Goal: Find specific page/section: Find specific page/section

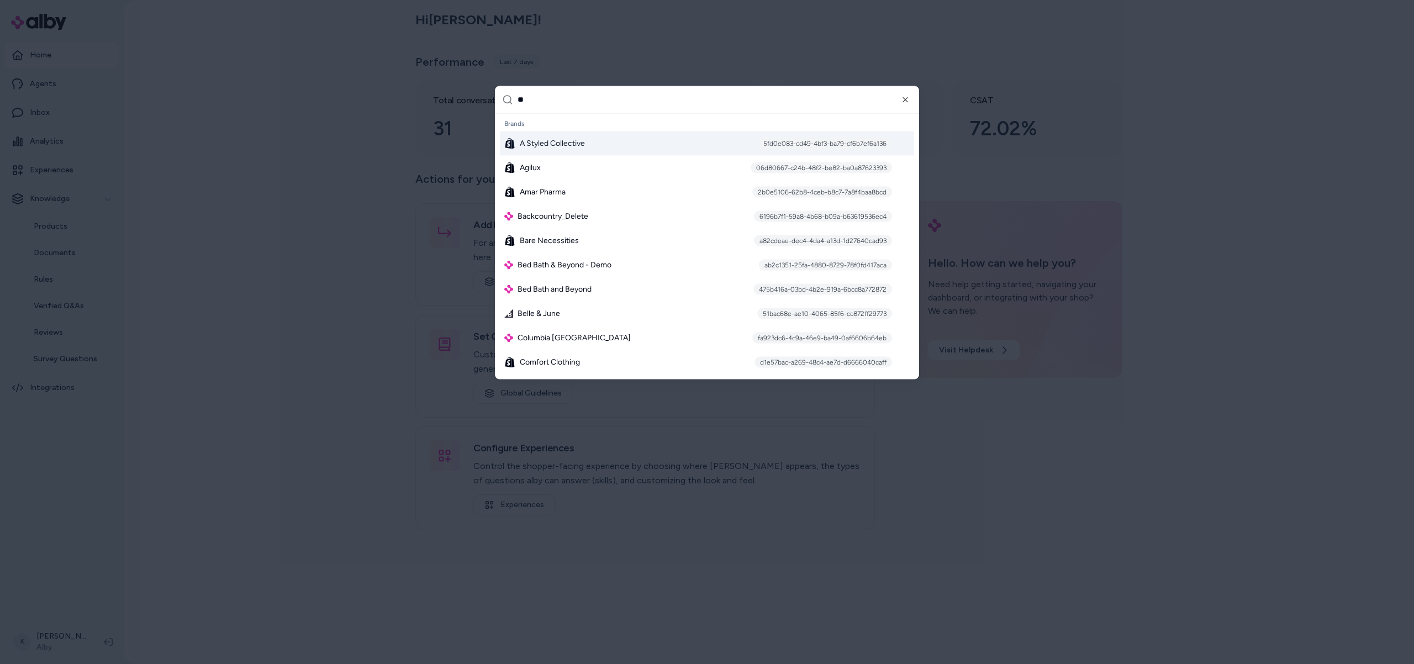
type input "*"
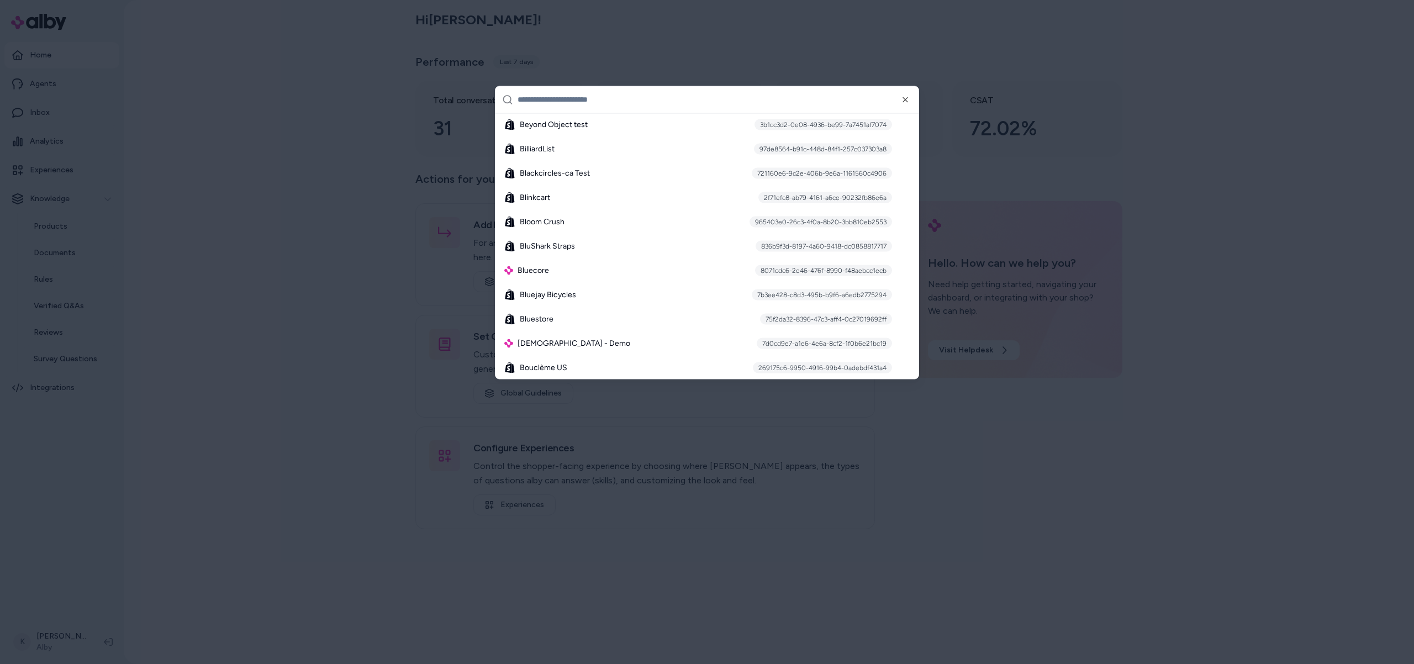
scroll to position [1076, 0]
click at [682, 579] on div at bounding box center [707, 332] width 1414 height 664
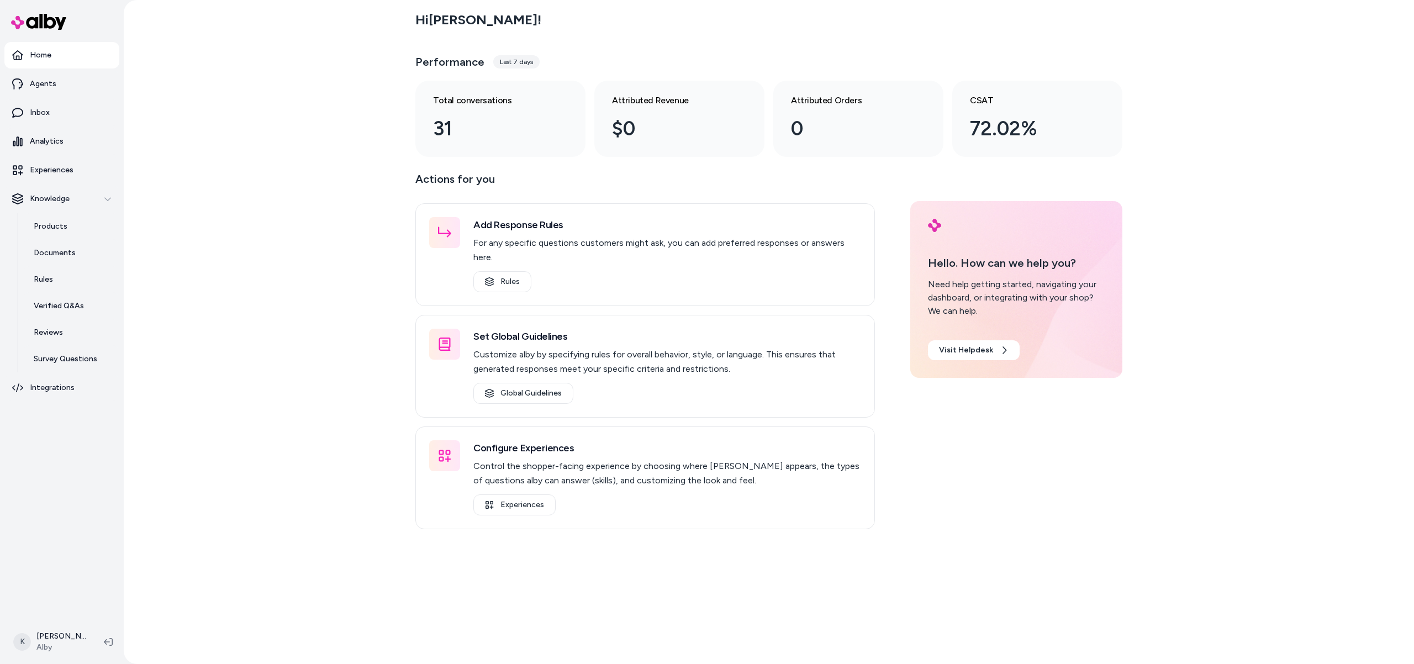
click at [344, 503] on div "Hi [PERSON_NAME] ! Performance Last 7 days Total conversations 31 Attributed Re…" at bounding box center [769, 332] width 1291 height 664
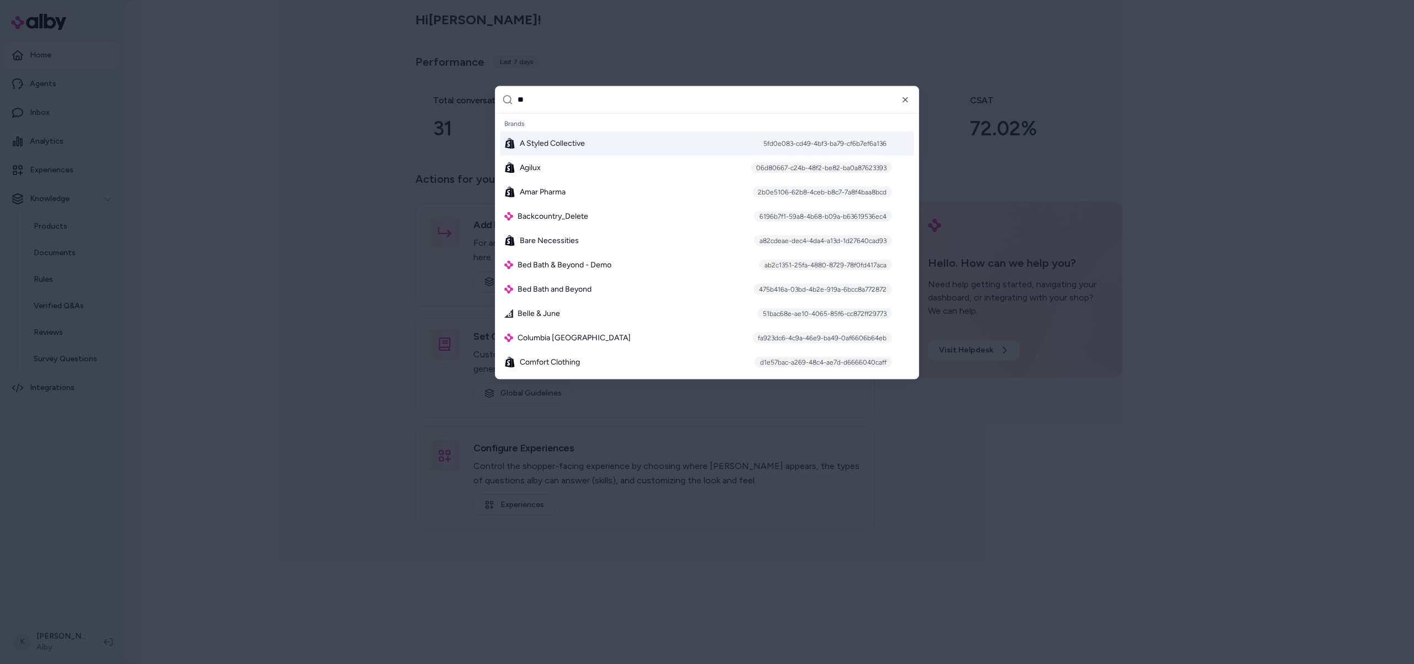
type input "*"
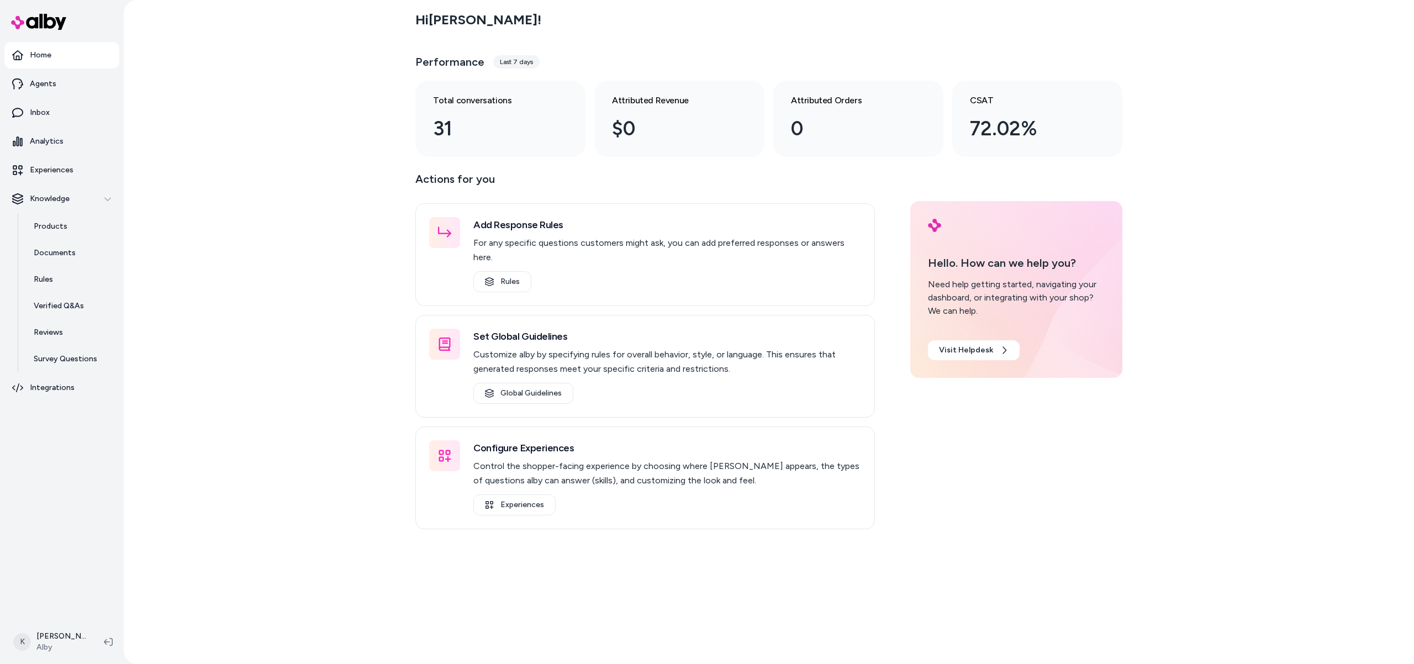
click at [569, 541] on main "Hi [PERSON_NAME] ! Performance Last 7 days Total conversations 31 Attributed Re…" at bounding box center [768, 332] width 707 height 664
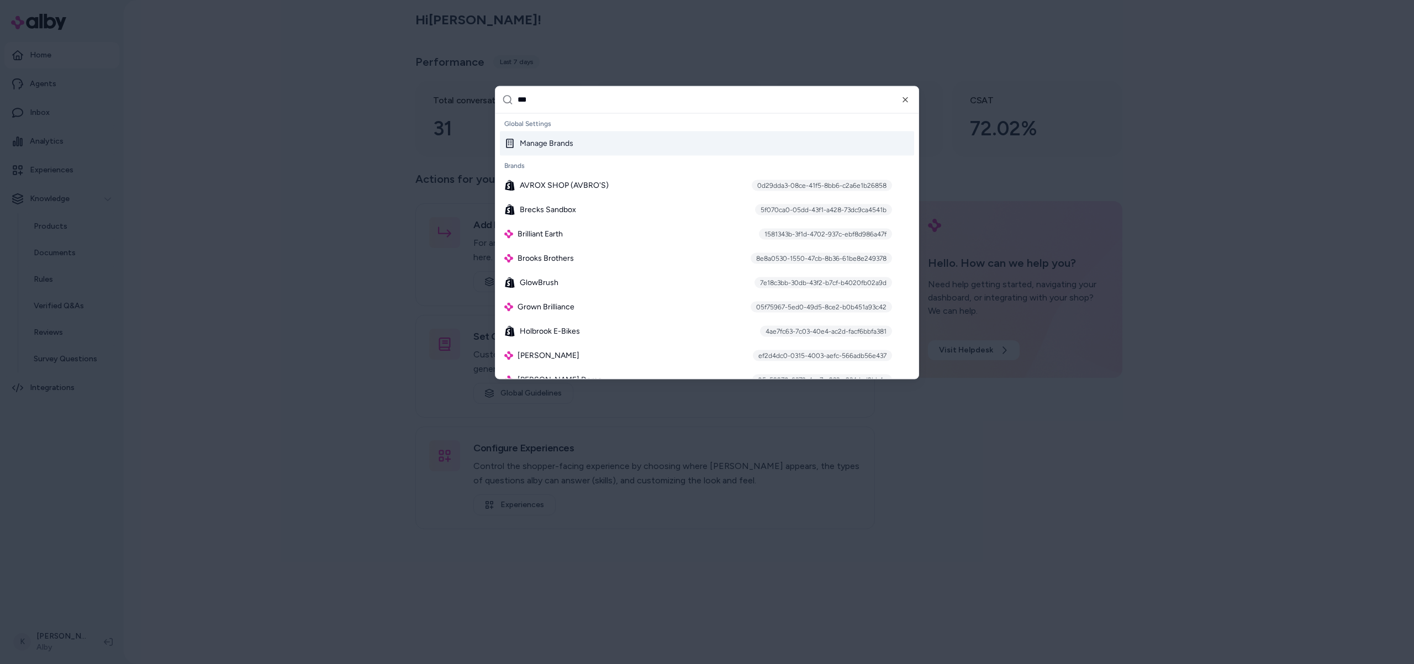
type input "****"
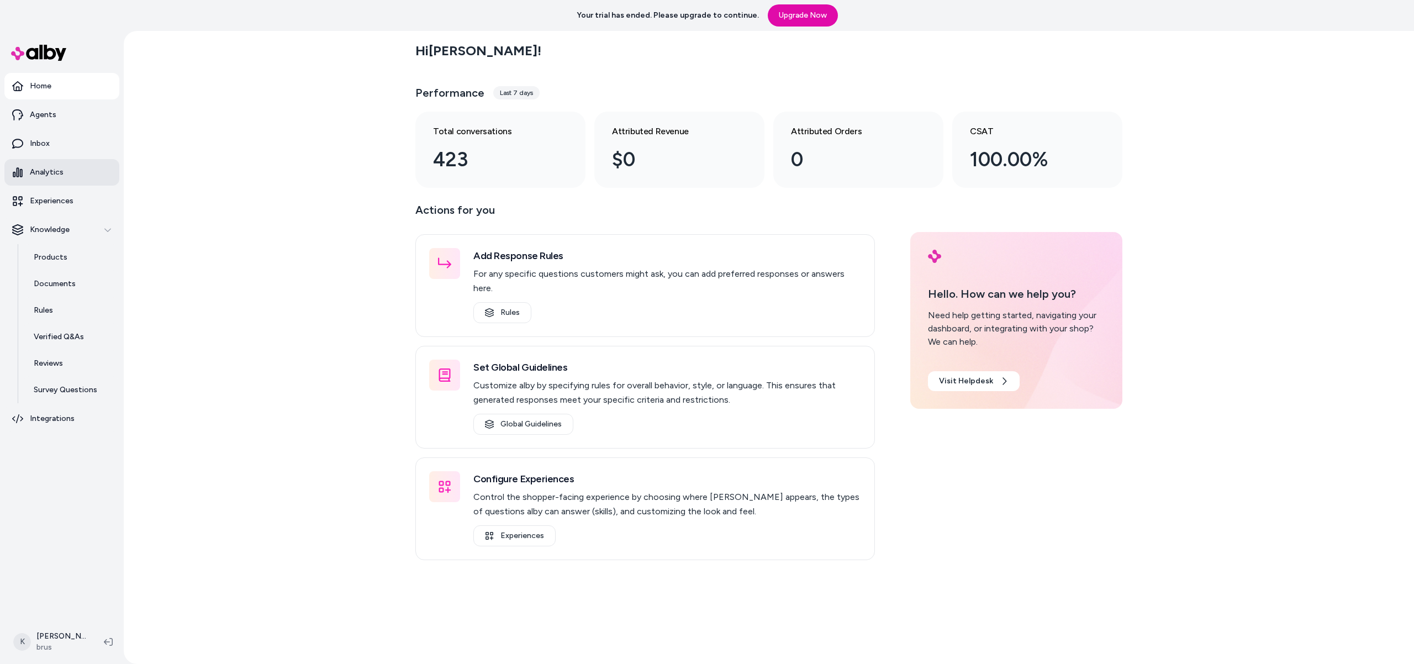
click at [45, 170] on p "Analytics" at bounding box center [47, 172] width 34 height 11
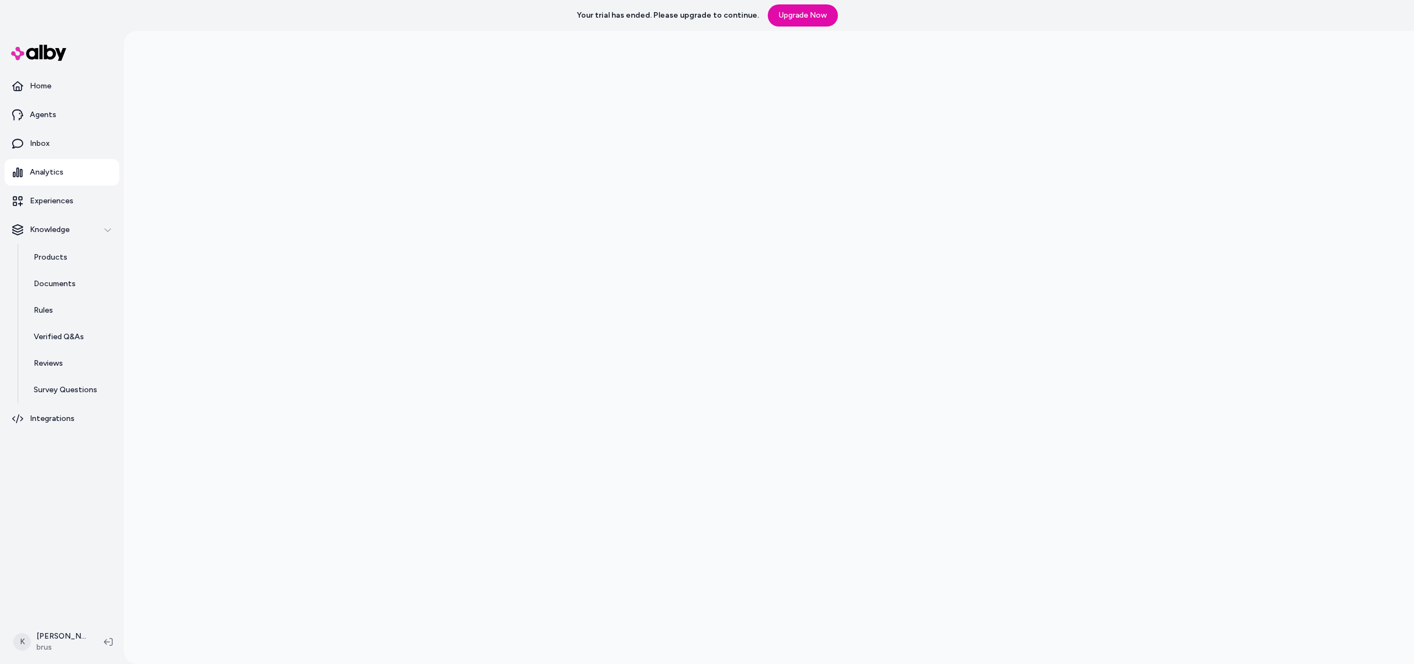
scroll to position [31, 0]
